Goal: Information Seeking & Learning: Find specific fact

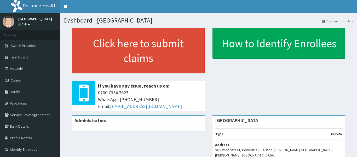
click at [22, 149] on link "Identify Enrollees" at bounding box center [30, 149] width 60 height 12
click at [36, 149] on link "Identify Enrollees" at bounding box center [30, 149] width 60 height 12
click at [31, 148] on link "Identify Enrollees" at bounding box center [30, 149] width 60 height 12
click at [18, 88] on link "Tariffs" at bounding box center [30, 92] width 60 height 12
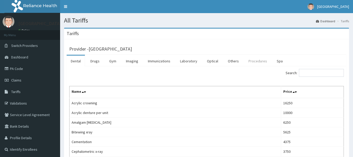
click at [249, 64] on link "Procedures" at bounding box center [258, 60] width 27 height 11
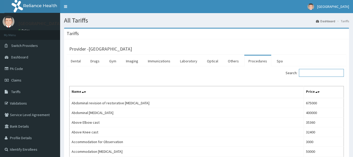
click at [320, 73] on input "Search:" at bounding box center [321, 73] width 45 height 8
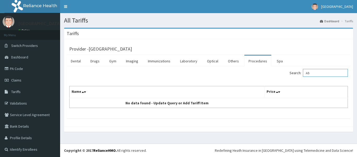
type input "A"
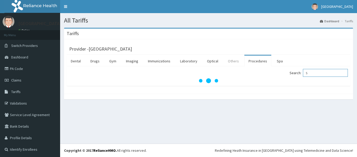
type input "S"
click at [234, 63] on link "Others" at bounding box center [233, 60] width 19 height 11
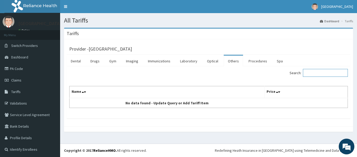
click at [309, 74] on input "Search:" at bounding box center [325, 73] width 45 height 8
type input "A"
click at [279, 63] on link "Spa" at bounding box center [280, 60] width 14 height 11
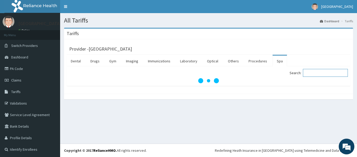
click at [316, 74] on input "Search:" at bounding box center [325, 73] width 45 height 8
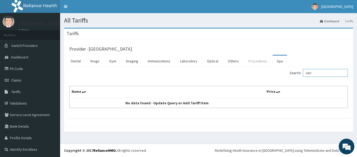
type input "ABD"
click at [265, 60] on link "Procedures" at bounding box center [258, 60] width 27 height 11
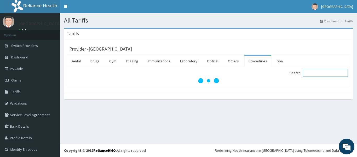
click at [322, 72] on input "Search:" at bounding box center [325, 73] width 45 height 8
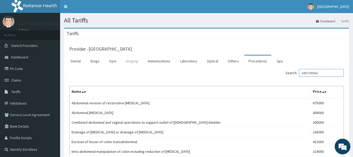
type input "ABDOMINAL"
click at [137, 62] on link "Imaging" at bounding box center [132, 60] width 21 height 11
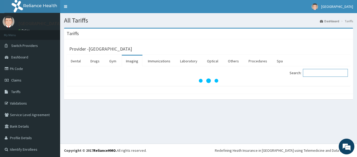
click at [315, 75] on input "Search:" at bounding box center [325, 73] width 45 height 8
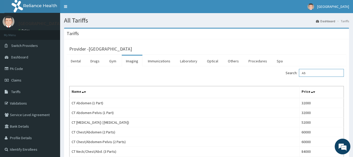
type input "A"
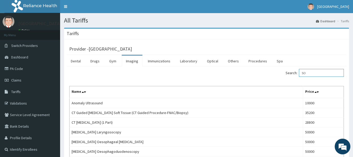
click at [331, 70] on input "SO" at bounding box center [321, 73] width 45 height 8
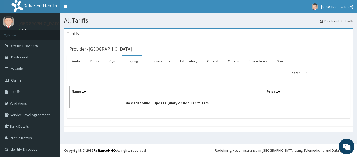
type input "S"
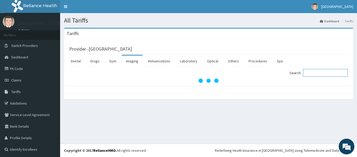
type input "A"
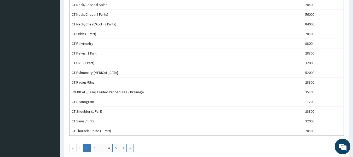
scroll to position [468, 0]
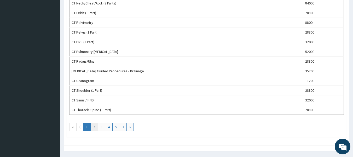
click at [94, 129] on link "2" at bounding box center [95, 126] width 8 height 8
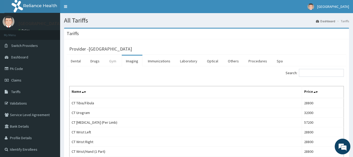
click at [111, 58] on link "Gym" at bounding box center [112, 60] width 15 height 11
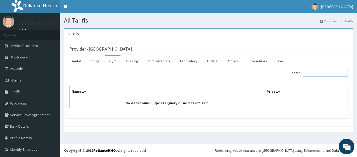
click at [311, 71] on input "Search:" at bounding box center [325, 73] width 45 height 8
type input "SONO"
click at [132, 63] on link "Imaging" at bounding box center [132, 60] width 21 height 11
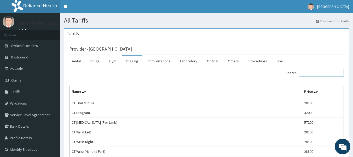
click at [315, 71] on input "Search:" at bounding box center [321, 73] width 45 height 8
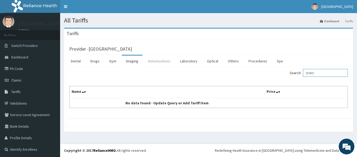
type input "SONO"
click at [162, 59] on link "Immunizations" at bounding box center [159, 60] width 31 height 11
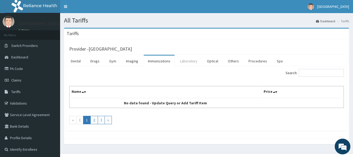
click at [185, 59] on link "Laboratory" at bounding box center [189, 60] width 26 height 11
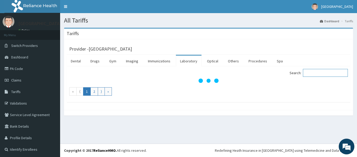
click at [314, 71] on input "Search:" at bounding box center [325, 73] width 45 height 8
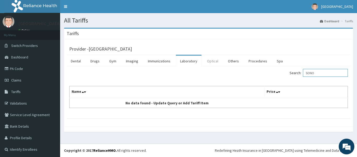
type input "SONO"
click at [215, 60] on link "Optical" at bounding box center [213, 60] width 20 height 11
click at [232, 59] on link "Others" at bounding box center [233, 60] width 19 height 11
click at [303, 74] on label "Search:" at bounding box center [319, 73] width 58 height 8
click at [303, 74] on input "Search:" at bounding box center [325, 73] width 45 height 8
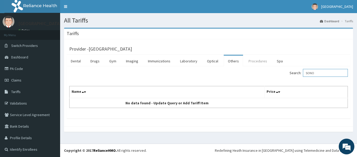
type input "SONO"
click at [258, 62] on link "Procedures" at bounding box center [258, 60] width 27 height 11
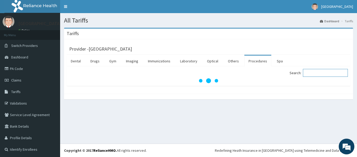
click at [316, 71] on input "Search:" at bounding box center [325, 73] width 45 height 8
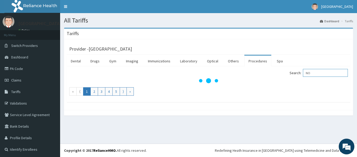
type input "N"
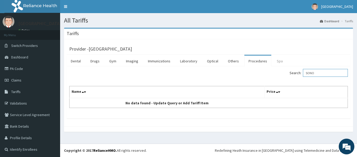
type input "SONO"
click at [274, 60] on link "Spa" at bounding box center [280, 60] width 14 height 11
click at [314, 69] on input "Search:" at bounding box center [325, 73] width 45 height 8
type input "S"
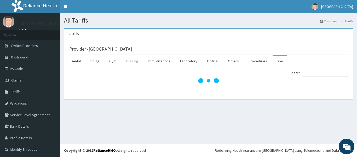
click at [138, 60] on link "Imaging" at bounding box center [132, 60] width 21 height 11
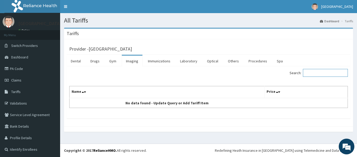
click at [313, 72] on input "Search:" at bounding box center [325, 73] width 45 height 8
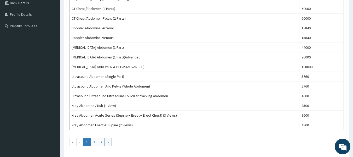
scroll to position [136, 0]
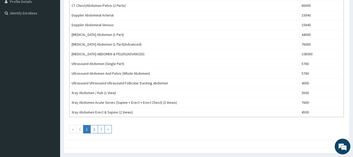
type input "ABDOM"
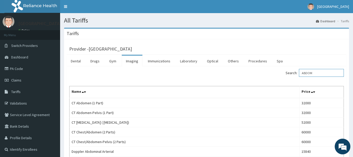
scroll to position [137, 0]
